Goal: Task Accomplishment & Management: Complete application form

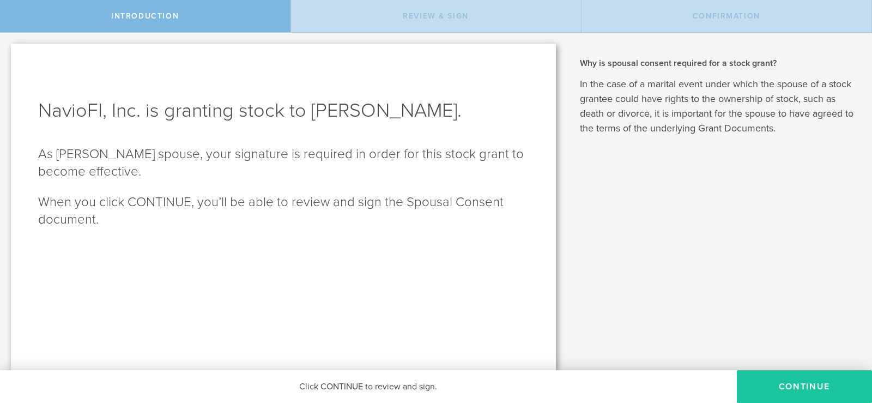
click at [800, 395] on button "CONTINUE" at bounding box center [804, 386] width 135 height 33
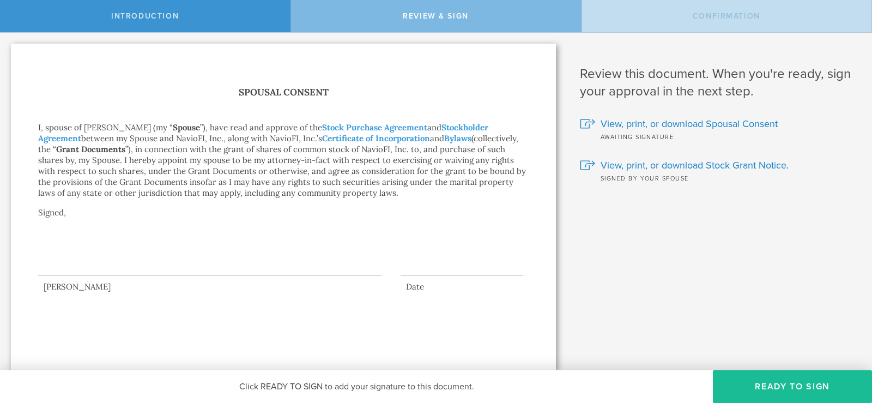
click at [109, 258] on div at bounding box center [210, 254] width 344 height 44
click at [117, 268] on div at bounding box center [210, 254] width 344 height 44
click at [749, 385] on button "Ready to Sign" at bounding box center [792, 386] width 159 height 33
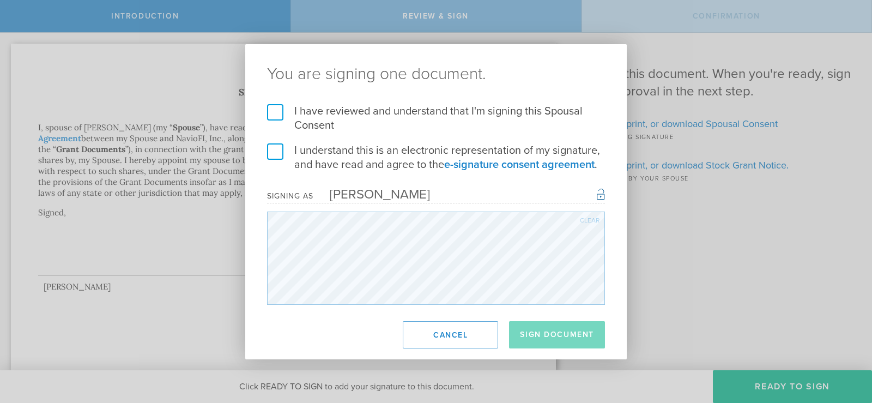
click at [269, 115] on label "I have reviewed and understand that I'm signing this Spousal Consent" at bounding box center [436, 118] width 338 height 28
click at [0, 0] on input "I have reviewed and understand that I'm signing this Spousal Consent" at bounding box center [0, 0] width 0 height 0
click at [274, 148] on label "I understand this is an electronic representation of my signature, and have rea…" at bounding box center [436, 157] width 338 height 28
click at [0, 0] on input "I understand this is an electronic representation of my signature, and have rea…" at bounding box center [0, 0] width 0 height 0
drag, startPoint x: 556, startPoint y: 327, endPoint x: 553, endPoint y: 322, distance: 5.9
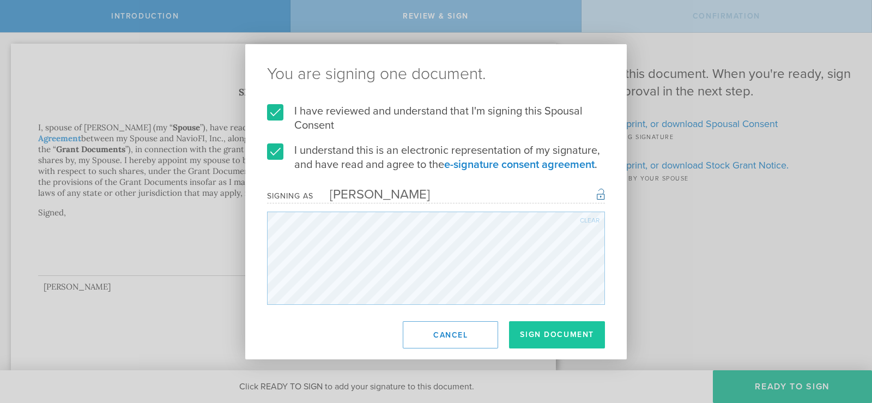
click at [555, 327] on button "Sign Document" at bounding box center [557, 334] width 96 height 27
